Goal: Information Seeking & Learning: Learn about a topic

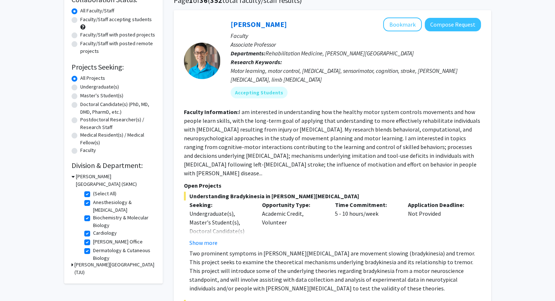
scroll to position [64, 0]
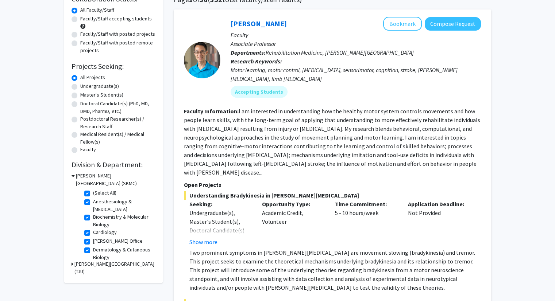
click at [93, 192] on label "(Select All)" at bounding box center [104, 193] width 23 height 8
click at [93, 192] on input "(Select All)" at bounding box center [95, 191] width 5 height 5
checkbox input "false"
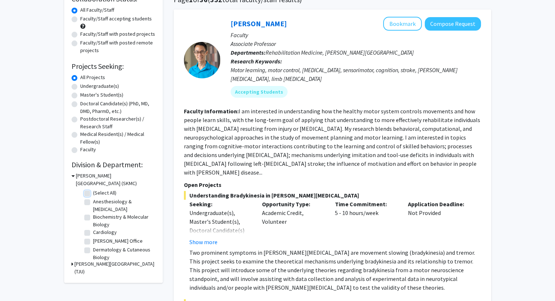
checkbox input "false"
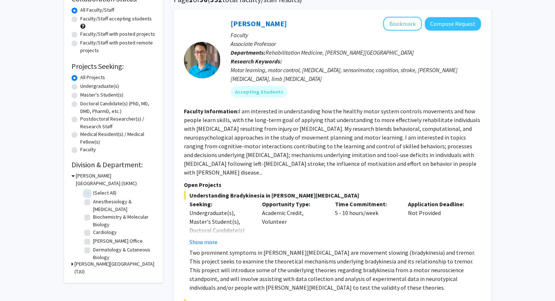
checkbox input "false"
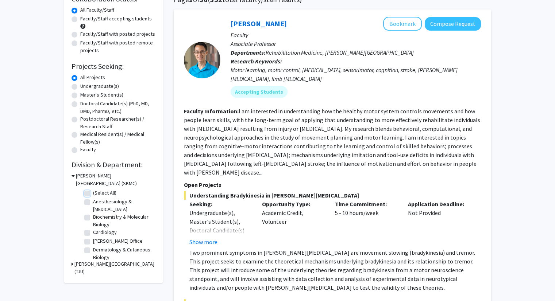
checkbox input "false"
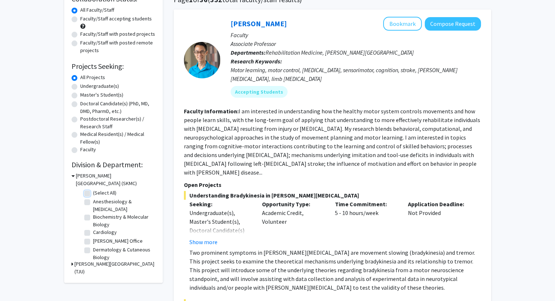
checkbox input "false"
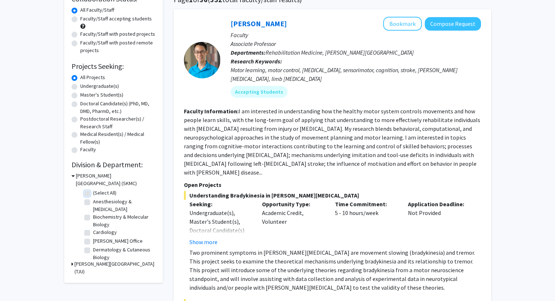
checkbox input "false"
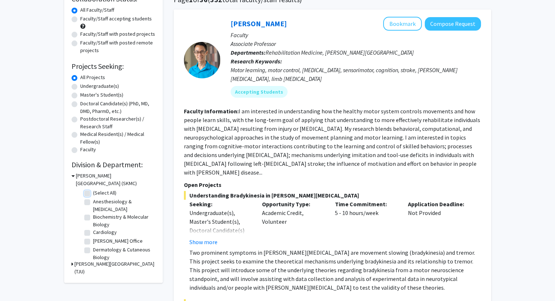
checkbox input "false"
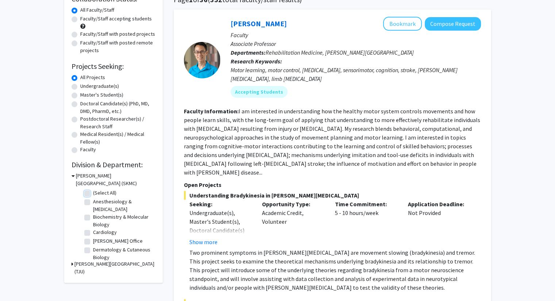
checkbox input "false"
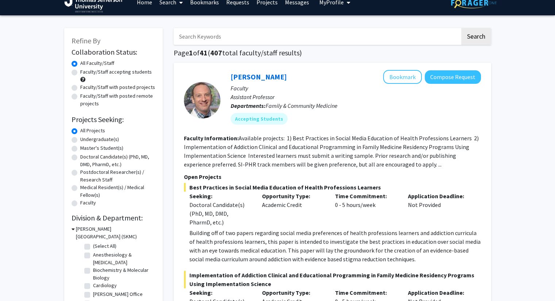
scroll to position [28, 0]
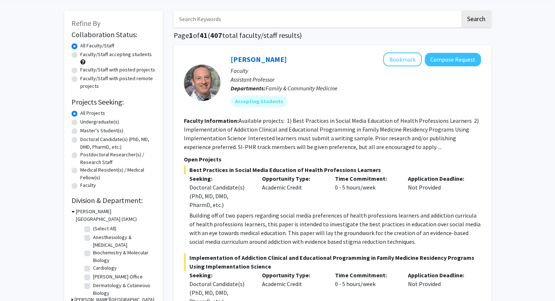
click at [93, 238] on label "Anesthesiology & [MEDICAL_DATA]" at bounding box center [123, 241] width 61 height 15
click at [93, 238] on input "Anesthesiology & [MEDICAL_DATA]" at bounding box center [95, 236] width 5 height 5
checkbox input "true"
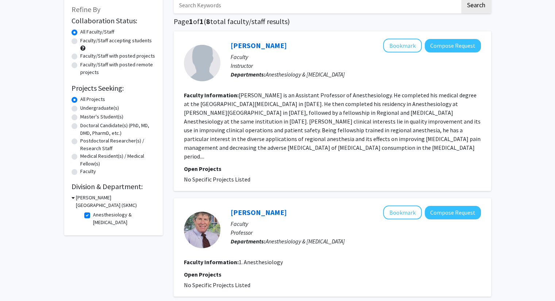
scroll to position [42, 0]
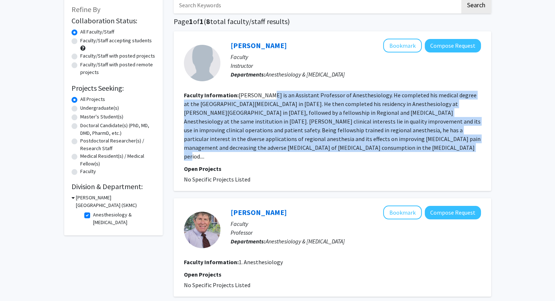
drag, startPoint x: 266, startPoint y: 95, endPoint x: 304, endPoint y: 153, distance: 69.1
click at [304, 153] on fg-search-faculty "[PERSON_NAME] Bookmark Compose Request Faculty Instructor Departments: Anesthes…" at bounding box center [332, 111] width 297 height 145
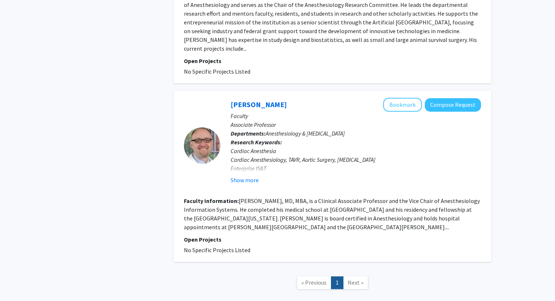
scroll to position [996, 0]
drag, startPoint x: 317, startPoint y: 183, endPoint x: 351, endPoint y: 210, distance: 43.6
click at [351, 210] on section "Faculty Information: [PERSON_NAME], [GEOGRAPHIC_DATA], MBA, is a Clinical Assoc…" at bounding box center [332, 214] width 297 height 35
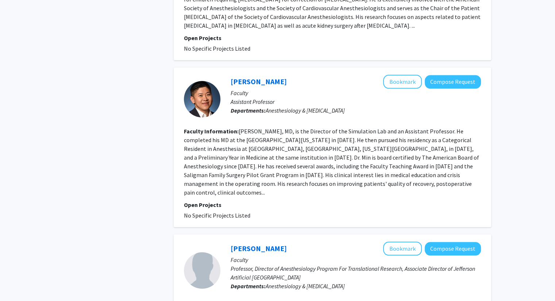
scroll to position [743, 0]
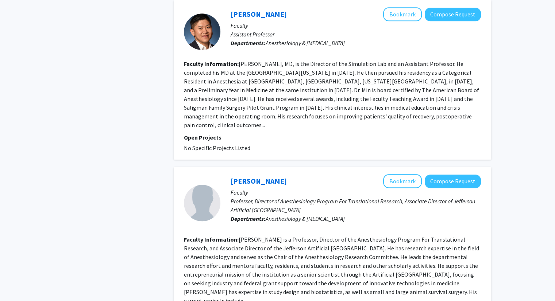
drag, startPoint x: 361, startPoint y: 233, endPoint x: 328, endPoint y: 251, distance: 37.6
click at [328, 251] on section "Faculty Information: [PERSON_NAME] is a Professor, Director of the Anesthesiolo…" at bounding box center [332, 270] width 297 height 70
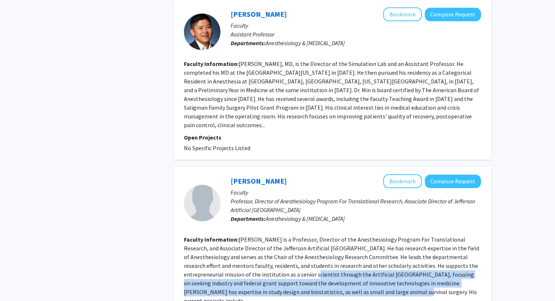
drag, startPoint x: 275, startPoint y: 254, endPoint x: 351, endPoint y: 273, distance: 78.5
click at [351, 273] on fg-read-more "[PERSON_NAME] is a Professor, Director of the Anesthesiology Program For Transl…" at bounding box center [331, 270] width 295 height 69
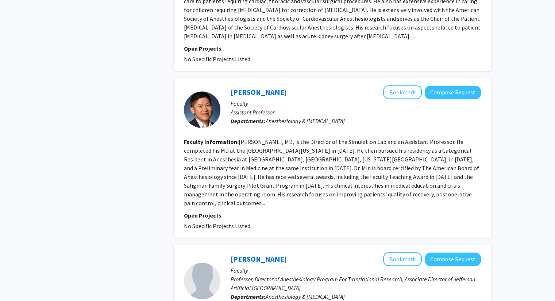
scroll to position [658, 0]
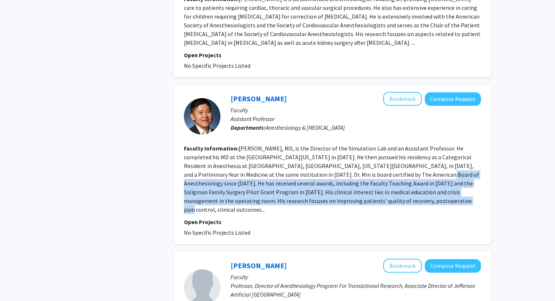
drag, startPoint x: 346, startPoint y: 166, endPoint x: 347, endPoint y: 188, distance: 22.0
click at [348, 189] on fg-read-more "[PERSON_NAME], MD, is the Director of the Simulation Lab and an Assistant Profe…" at bounding box center [331, 179] width 295 height 69
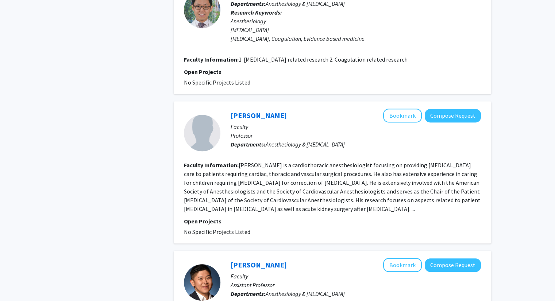
scroll to position [482, 0]
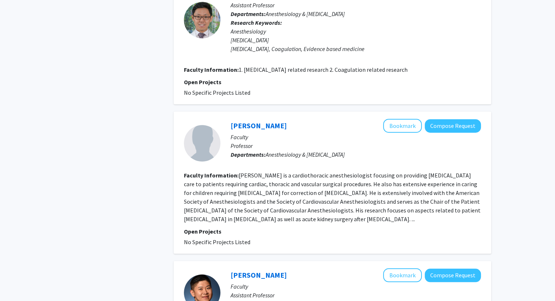
drag, startPoint x: 334, startPoint y: 178, endPoint x: 382, endPoint y: 209, distance: 56.6
click at [382, 209] on fg-read-more "[PERSON_NAME] is a cardiothoracic anesthesiologist focusing on providing [MEDIC…" at bounding box center [332, 197] width 297 height 51
click at [389, 209] on fg-read-more "[PERSON_NAME] is a cardiothoracic anesthesiologist focusing on providing [MEDIC…" at bounding box center [332, 197] width 297 height 51
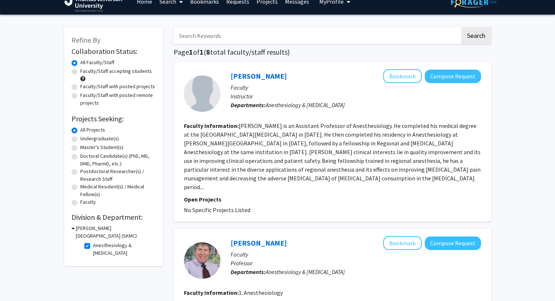
scroll to position [0, 0]
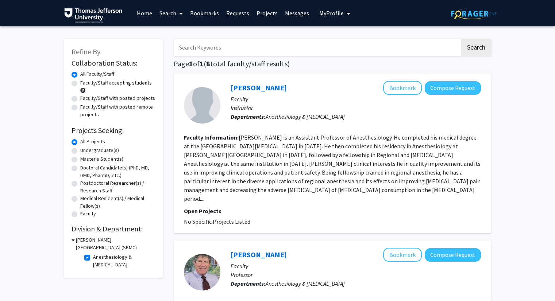
click at [86, 254] on fg-checkbox "Anesthesiology & [MEDICAL_DATA] Anesthesiology & [MEDICAL_DATA]" at bounding box center [118, 261] width 69 height 15
click at [93, 257] on label "Anesthesiology & [MEDICAL_DATA]" at bounding box center [123, 261] width 61 height 15
click at [93, 257] on input "Anesthesiology & [MEDICAL_DATA]" at bounding box center [95, 256] width 5 height 5
checkbox input "false"
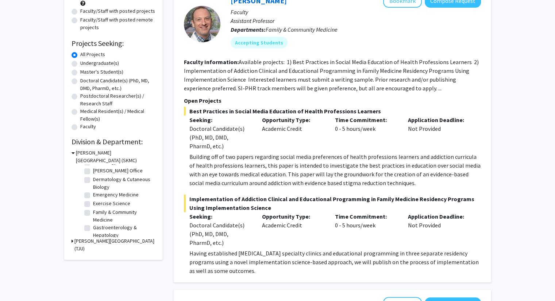
scroll to position [50, 0]
click at [93, 176] on label "Dermatology & Cutaneous Biology" at bounding box center [123, 180] width 61 height 15
click at [93, 176] on input "Dermatology & Cutaneous Biology" at bounding box center [95, 175] width 5 height 5
checkbox input "true"
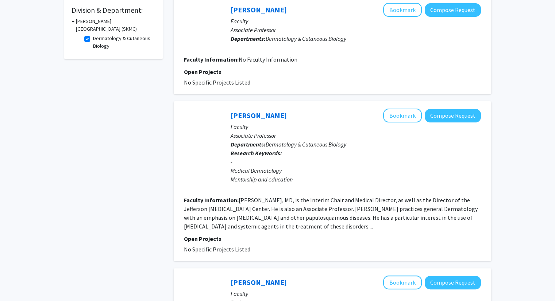
scroll to position [222, 0]
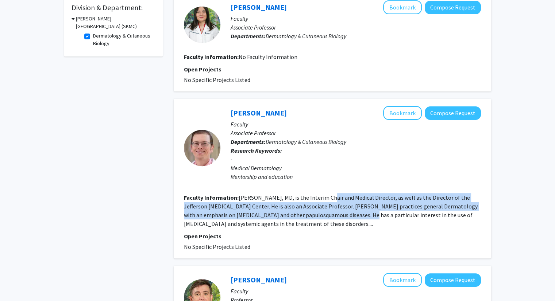
drag, startPoint x: 322, startPoint y: 200, endPoint x: 326, endPoint y: 216, distance: 16.6
click at [326, 216] on section "Faculty Information: [PERSON_NAME], MD, is the Interim Chair and Medical Direct…" at bounding box center [332, 210] width 297 height 35
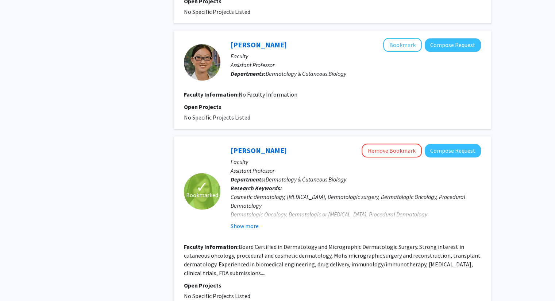
scroll to position [739, 0]
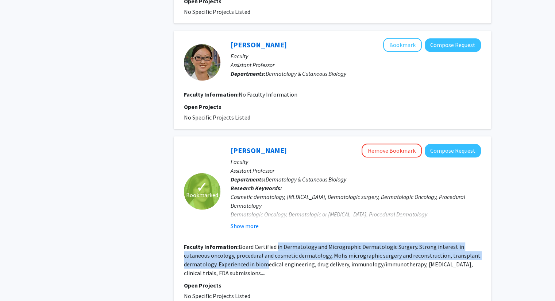
drag, startPoint x: 276, startPoint y: 237, endPoint x: 266, endPoint y: 257, distance: 21.7
click at [266, 257] on fg-read-more "Board Certified in Dermatology and Micrographic Dermatologic Surgery. Strong in…" at bounding box center [332, 260] width 297 height 34
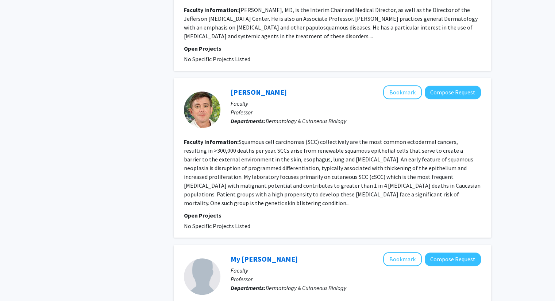
scroll to position [409, 0]
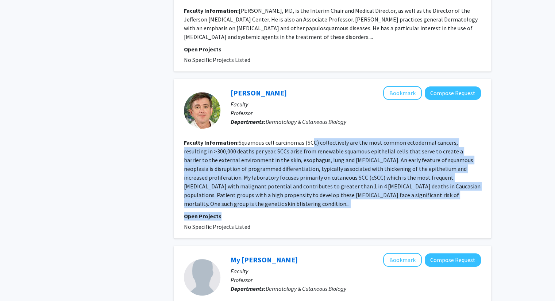
drag, startPoint x: 312, startPoint y: 142, endPoint x: 257, endPoint y: 202, distance: 82.1
click at [257, 202] on fg-search-faculty "[PERSON_NAME] Bookmark Compose Request Faculty Professor Departments: Dermatolo…" at bounding box center [332, 158] width 297 height 145
click at [407, 94] on button "Bookmark" at bounding box center [402, 93] width 39 height 14
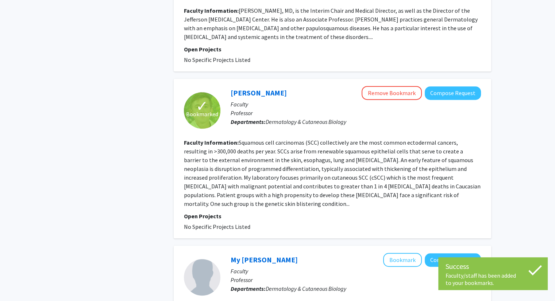
click at [288, 145] on section "Faculty Information: Squamous cell carcinomas (SCC) collectively are the most c…" at bounding box center [332, 173] width 297 height 70
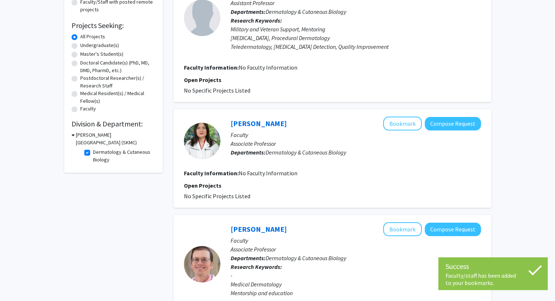
scroll to position [0, 0]
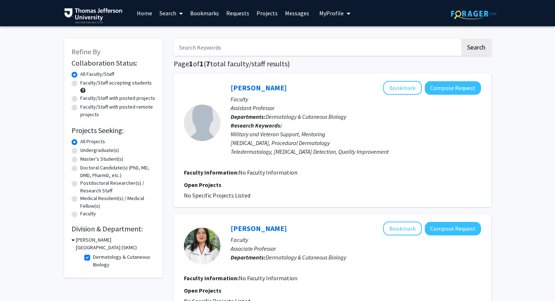
click at [93, 259] on label "Dermatology & Cutaneous Biology" at bounding box center [123, 261] width 61 height 15
click at [93, 258] on input "Dermatology & Cutaneous Biology" at bounding box center [95, 256] width 5 height 5
checkbox input "false"
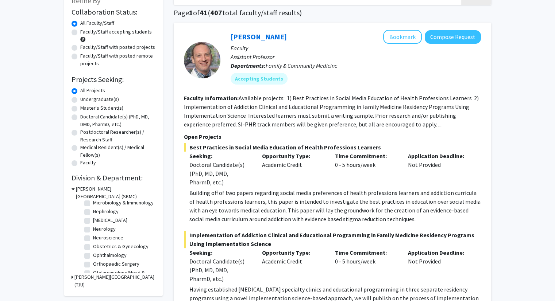
scroll to position [182, 0]
click at [93, 250] on label "Obstetrics & Gynecology" at bounding box center [120, 247] width 55 height 8
click at [93, 247] on input "Obstetrics & Gynecology" at bounding box center [95, 245] width 5 height 5
checkbox input "true"
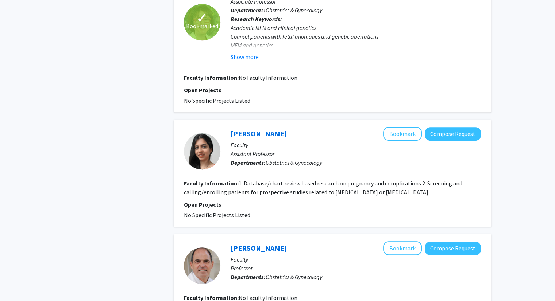
click at [462, 161] on p "Departments: Obstetrics & Gynecology" at bounding box center [356, 162] width 250 height 9
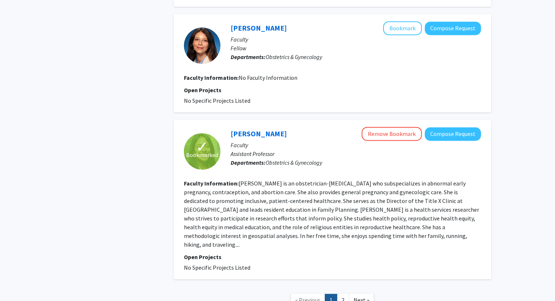
scroll to position [1062, 0]
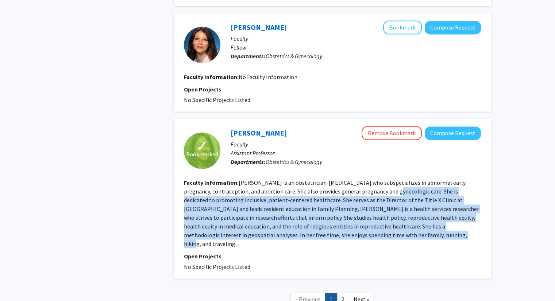
drag, startPoint x: 380, startPoint y: 188, endPoint x: 364, endPoint y: 230, distance: 44.6
click at [364, 230] on fg-read-more "[PERSON_NAME] is an obstetrician-[MEDICAL_DATA] who subspecializes in abnormal …" at bounding box center [331, 213] width 295 height 69
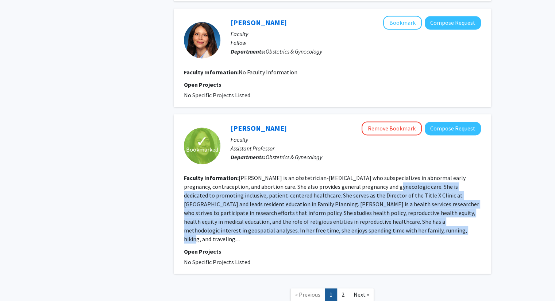
scroll to position [1070, 0]
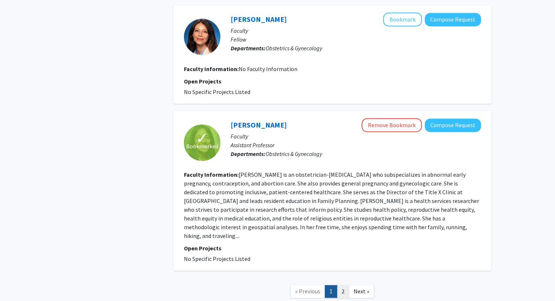
click at [345, 285] on link "2" at bounding box center [343, 291] width 12 height 13
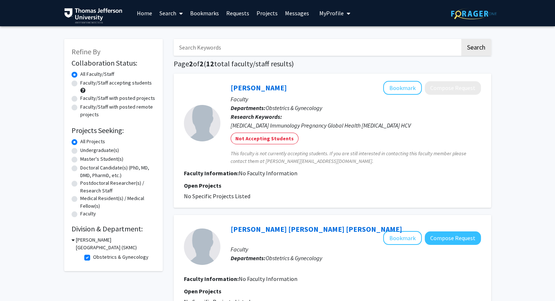
click at [90, 258] on fg-checkbox "Obstetrics & Gynecology Obstetrics & Gynecology" at bounding box center [118, 258] width 69 height 9
click at [93, 256] on label "Obstetrics & Gynecology" at bounding box center [120, 258] width 55 height 8
click at [93, 256] on input "Obstetrics & Gynecology" at bounding box center [95, 256] width 5 height 5
checkbox input "false"
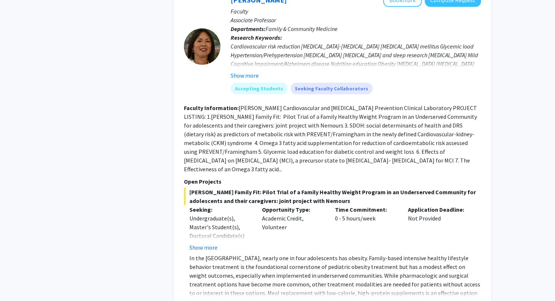
scroll to position [2138, 0]
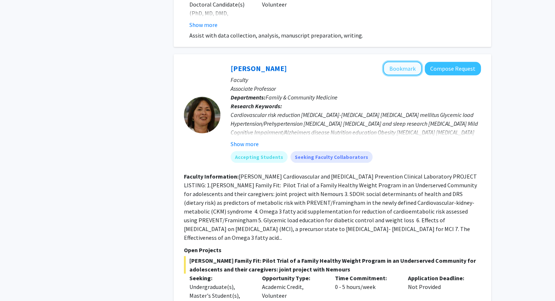
click at [403, 66] on button "Bookmark" at bounding box center [402, 69] width 39 height 14
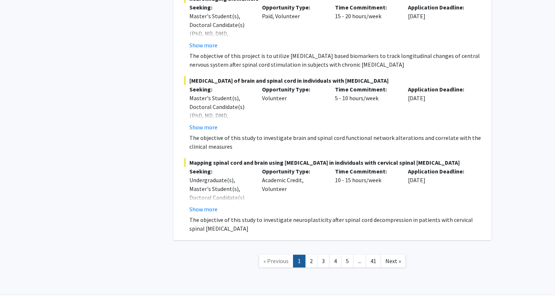
scroll to position [5362, 0]
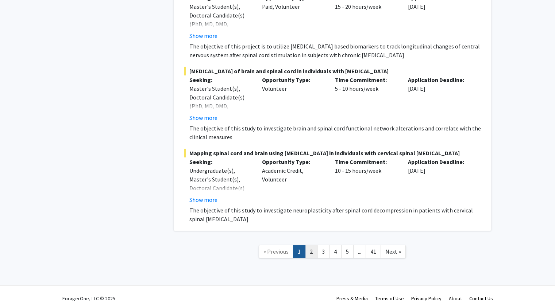
click at [313, 246] on link "2" at bounding box center [311, 252] width 12 height 13
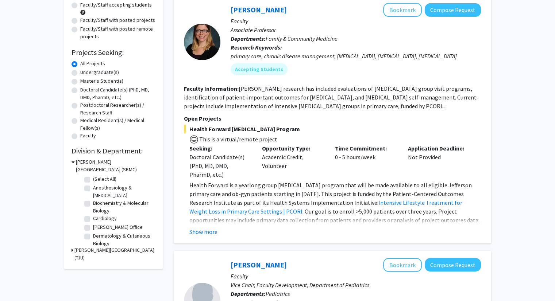
scroll to position [80, 0]
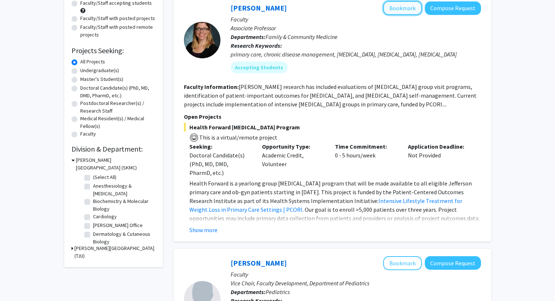
click at [402, 9] on button "Bookmark" at bounding box center [402, 8] width 39 height 14
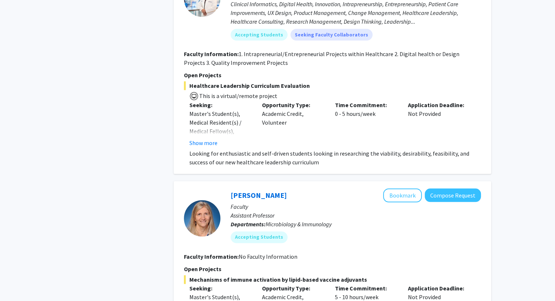
scroll to position [577, 0]
click at [215, 142] on button "Show more" at bounding box center [203, 143] width 28 height 9
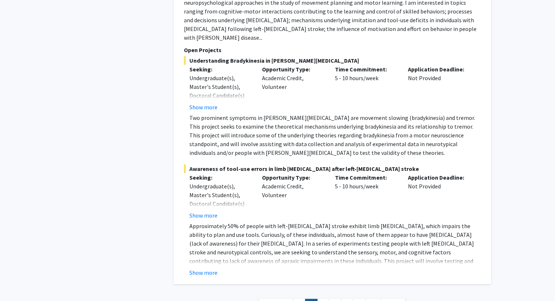
scroll to position [2783, 0]
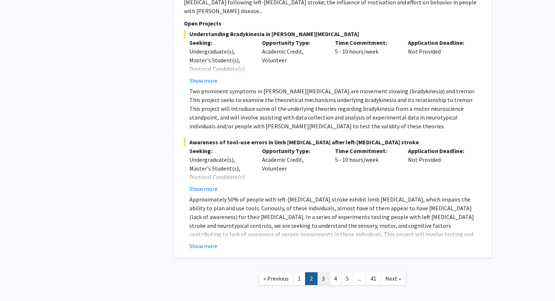
click at [323, 273] on link "3" at bounding box center [323, 279] width 12 height 13
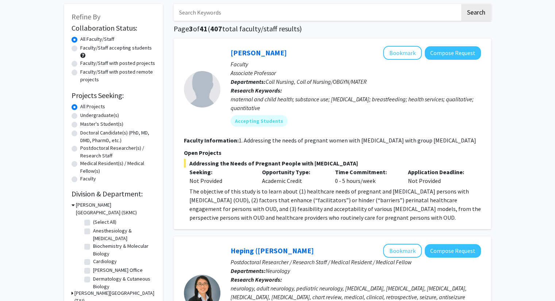
scroll to position [36, 0]
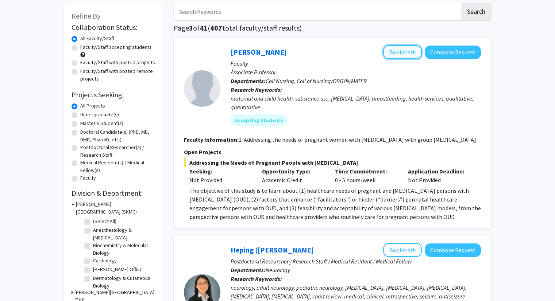
click at [400, 52] on button "Bookmark" at bounding box center [402, 52] width 39 height 14
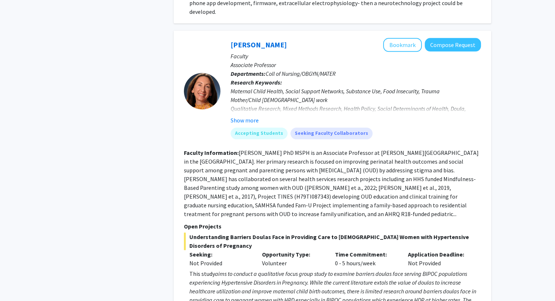
scroll to position [734, 0]
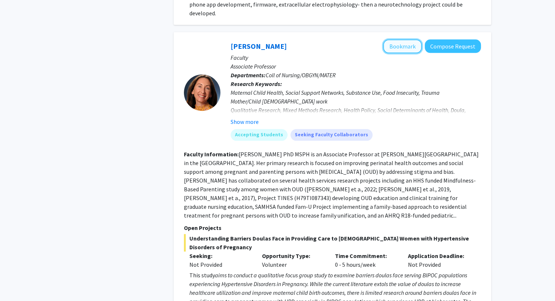
click at [403, 46] on button "Bookmark" at bounding box center [402, 46] width 39 height 14
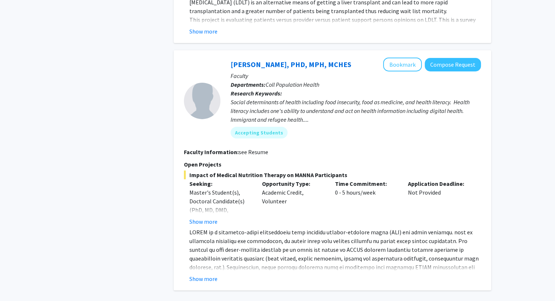
scroll to position [2388, 0]
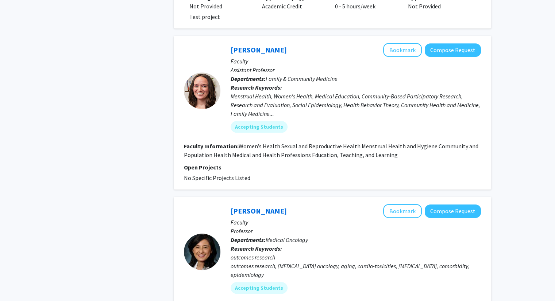
scroll to position [405, 0]
click at [406, 46] on button "Bookmark" at bounding box center [402, 50] width 39 height 14
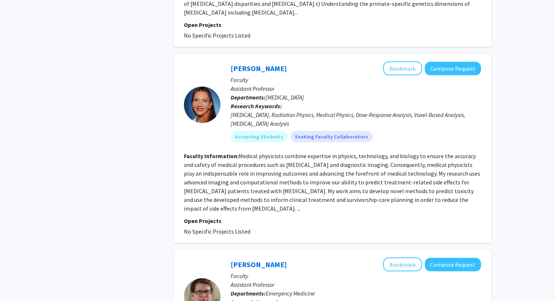
scroll to position [1556, 0]
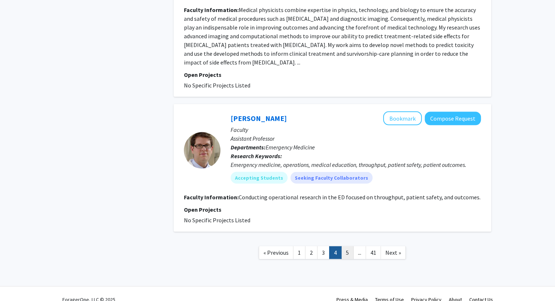
click at [346, 247] on link "5" at bounding box center [347, 253] width 12 height 13
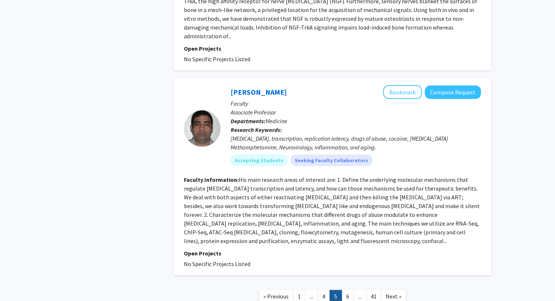
scroll to position [1599, 0]
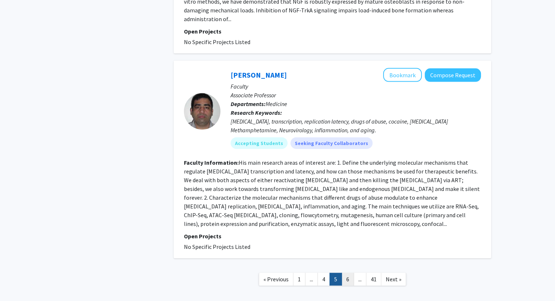
click at [343, 273] on link "6" at bounding box center [348, 279] width 12 height 13
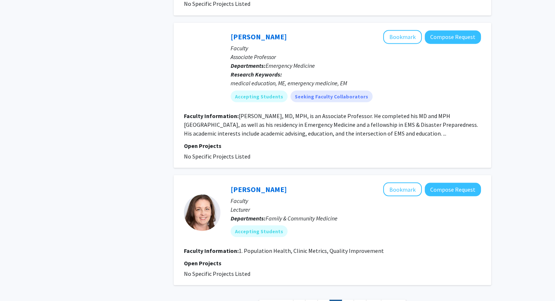
scroll to position [1336, 0]
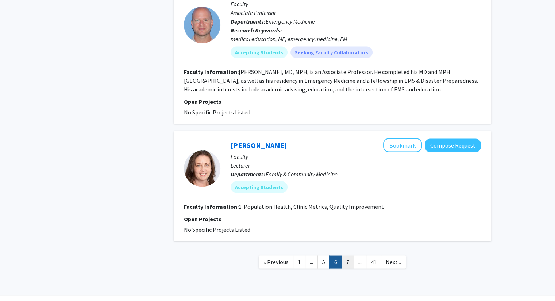
click at [348, 256] on link "7" at bounding box center [348, 262] width 12 height 13
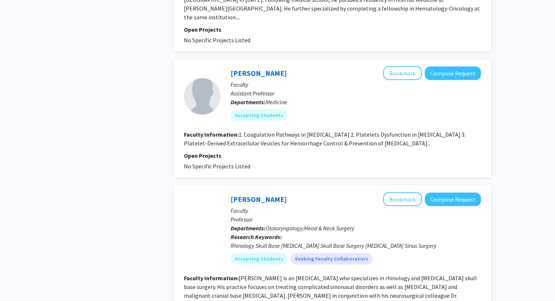
scroll to position [1554, 0]
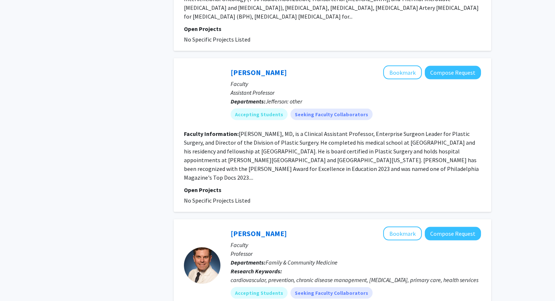
scroll to position [1543, 0]
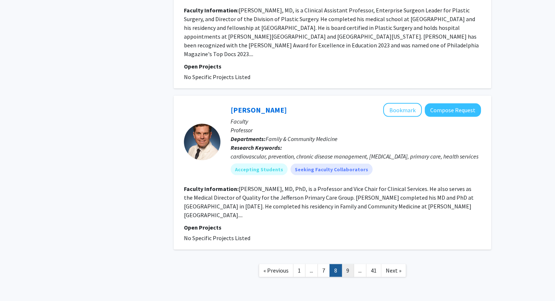
click at [348, 265] on link "9" at bounding box center [348, 271] width 12 height 13
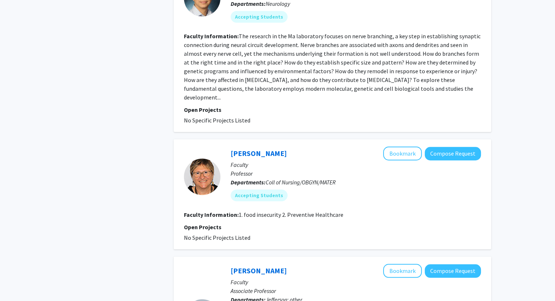
scroll to position [580, 0]
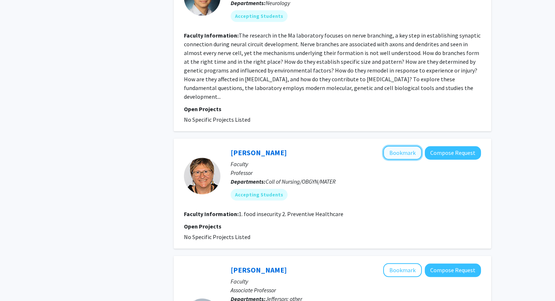
click at [398, 146] on button "Bookmark" at bounding box center [402, 153] width 39 height 14
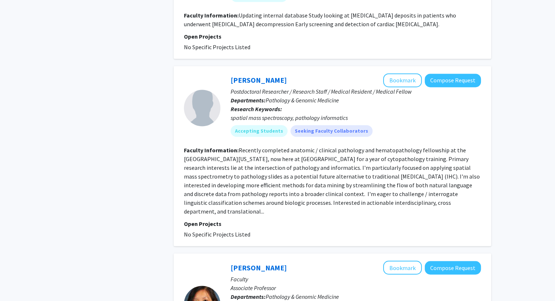
scroll to position [1140, 0]
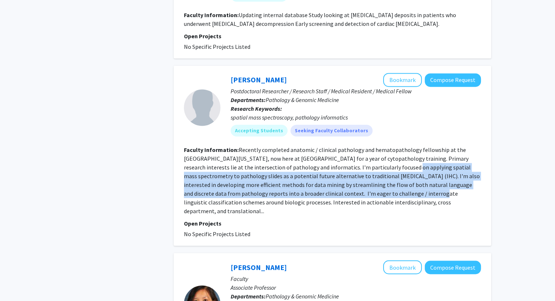
drag, startPoint x: 343, startPoint y: 157, endPoint x: 339, endPoint y: 183, distance: 26.5
click at [339, 183] on fg-read-more "Recently completed anatomic / clinical pathology and hematopathology fellowship…" at bounding box center [332, 180] width 296 height 69
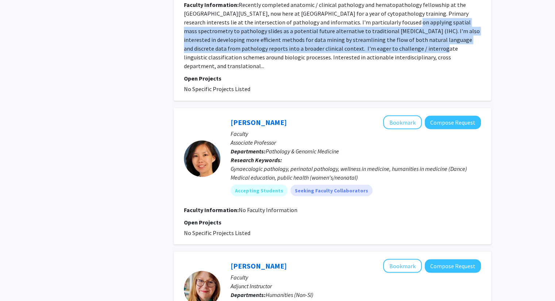
scroll to position [1297, 0]
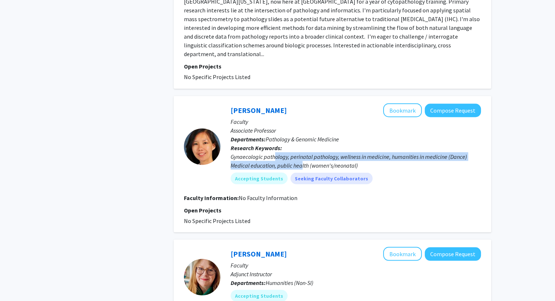
drag, startPoint x: 274, startPoint y: 139, endPoint x: 301, endPoint y: 145, distance: 28.0
click at [301, 152] on div "Gynaecologic pathology, perinatal pathology, wellness in medicine, humanities i…" at bounding box center [356, 161] width 250 height 18
click at [411, 103] on button "Bookmark" at bounding box center [402, 110] width 39 height 14
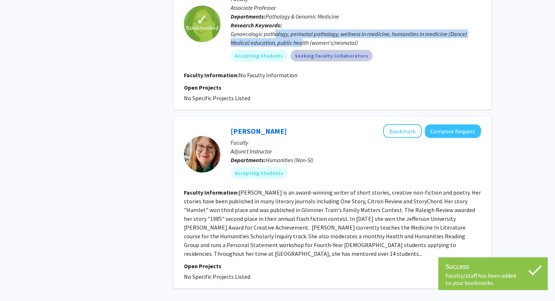
scroll to position [1459, 0]
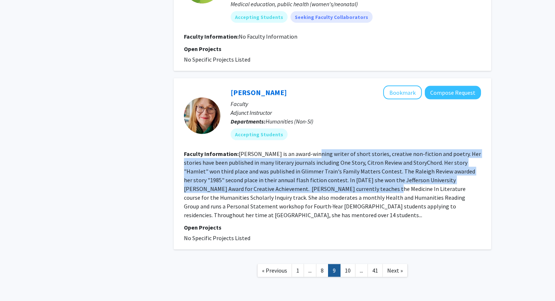
drag, startPoint x: 314, startPoint y: 135, endPoint x: 340, endPoint y: 165, distance: 40.4
click at [340, 165] on fg-read-more "[PERSON_NAME] is an award-winning writer of short stories, creative non-fiction…" at bounding box center [332, 184] width 297 height 69
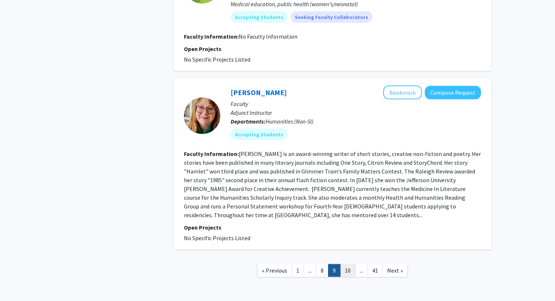
click at [348, 265] on link "10" at bounding box center [347, 271] width 15 height 13
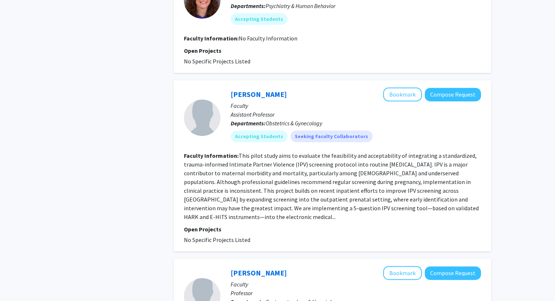
scroll to position [369, 0]
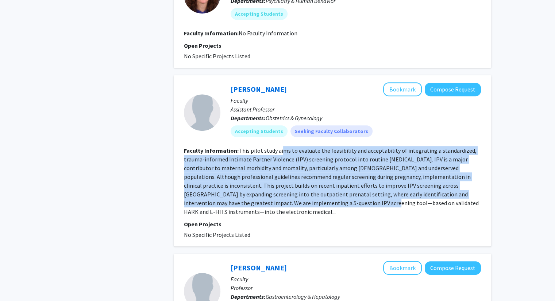
drag, startPoint x: 282, startPoint y: 148, endPoint x: 301, endPoint y: 198, distance: 53.6
click at [301, 198] on fg-read-more "This pilot study aims to evaluate the feasibility and acceptability of integrat…" at bounding box center [331, 181] width 295 height 69
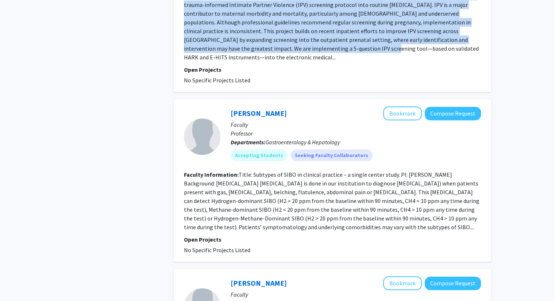
scroll to position [527, 0]
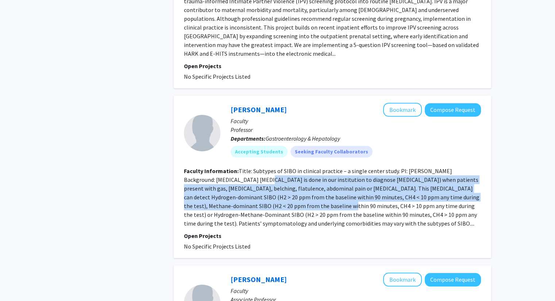
drag, startPoint x: 235, startPoint y: 181, endPoint x: 282, endPoint y: 202, distance: 52.0
click at [282, 202] on fg-read-more "Title: Subtypes of SIBO in clinical practice – a single center study. PI: [PERS…" at bounding box center [332, 198] width 296 height 60
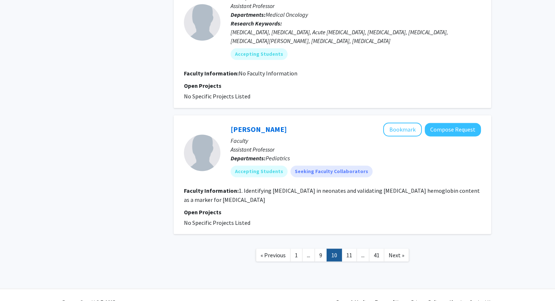
scroll to position [1202, 0]
